Goal: Find contact information: Find contact information

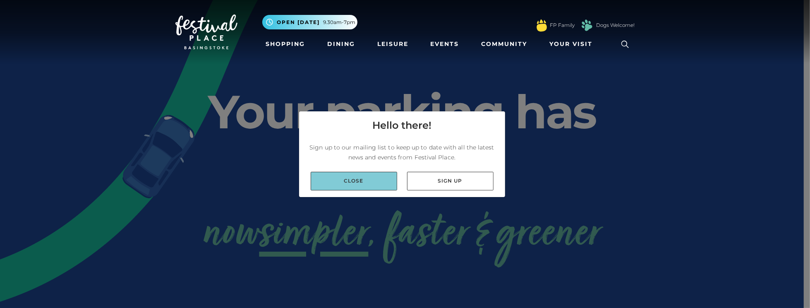
click at [374, 184] on link "Close" at bounding box center [354, 181] width 86 height 19
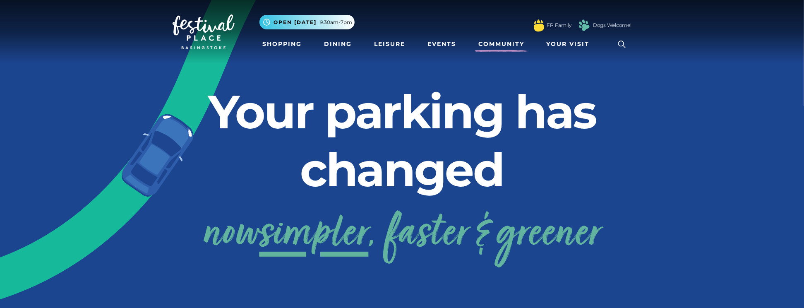
click at [504, 45] on link "Community" at bounding box center [501, 43] width 53 height 15
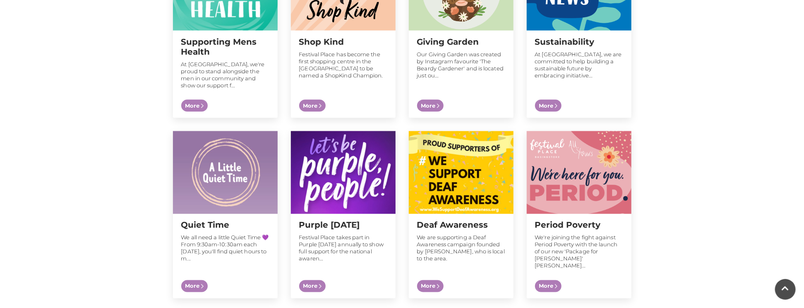
scroll to position [786, 0]
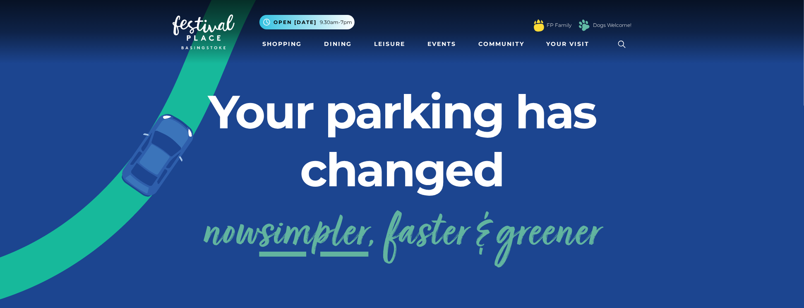
click at [621, 46] on icon at bounding box center [622, 44] width 12 height 12
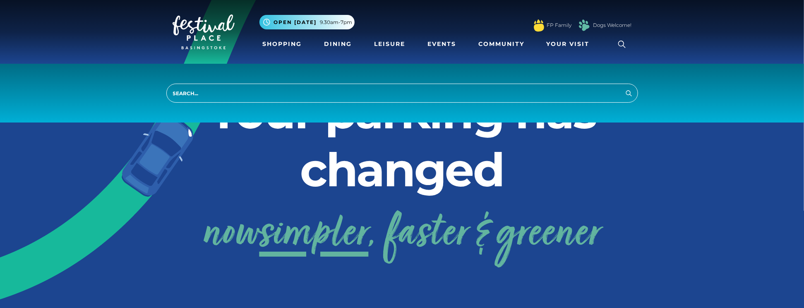
click at [620, 46] on icon at bounding box center [621, 44] width 7 height 7
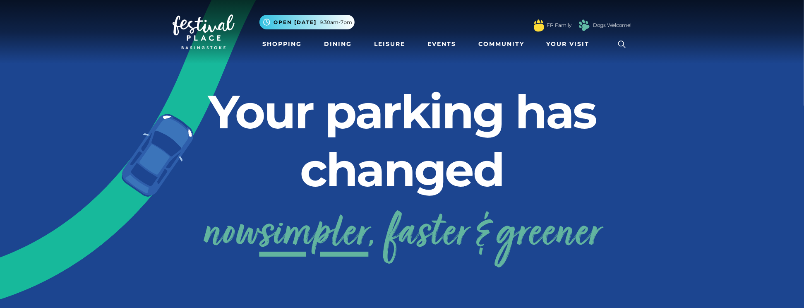
click at [620, 46] on icon at bounding box center [621, 44] width 7 height 7
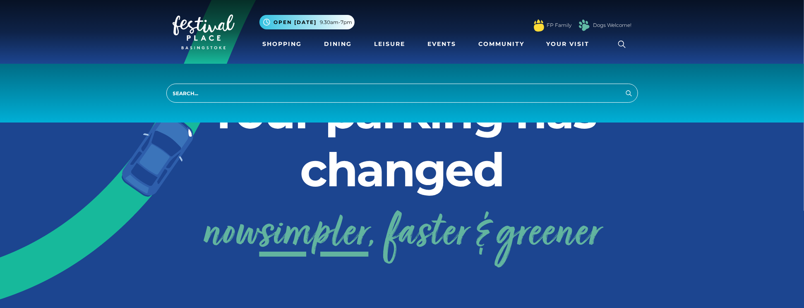
click at [513, 92] on input "search" at bounding box center [402, 93] width 472 height 19
click at [224, 50] on link at bounding box center [204, 31] width 62 height 39
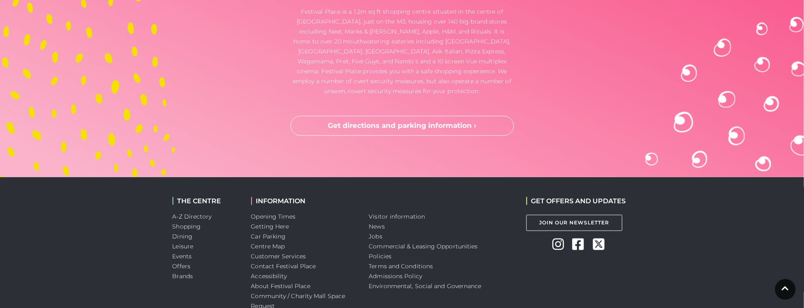
scroll to position [2257, 0]
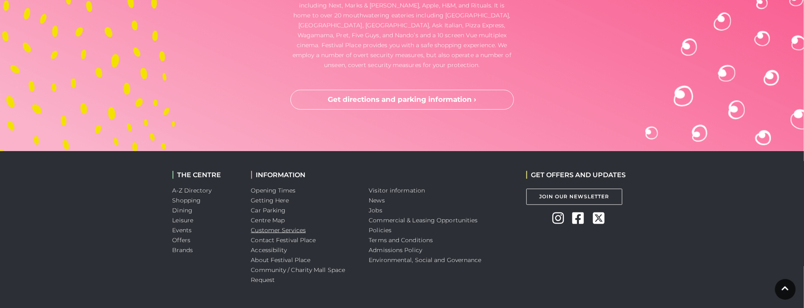
click at [277, 226] on link "Customer Services" at bounding box center [278, 229] width 55 height 7
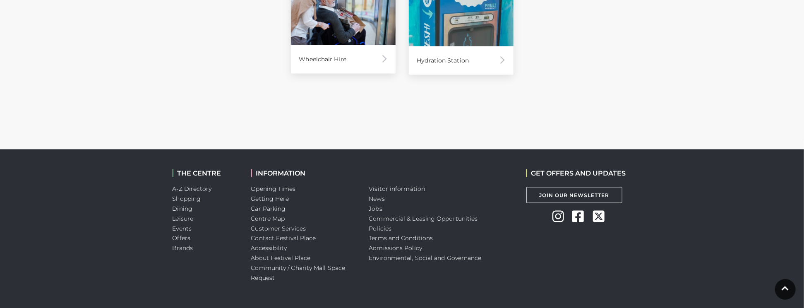
scroll to position [703, 0]
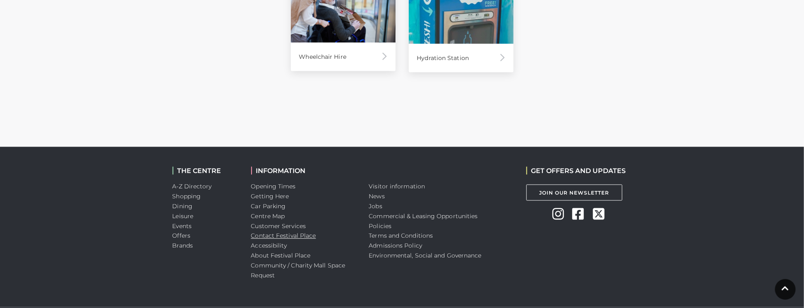
click at [300, 237] on link "Contact Festival Place" at bounding box center [283, 235] width 65 height 7
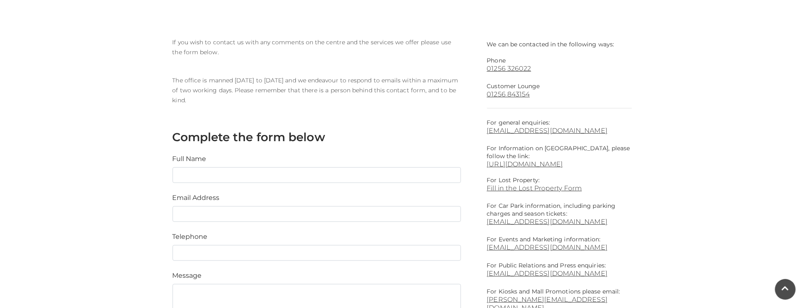
scroll to position [207, 0]
